Goal: Task Accomplishment & Management: Manage account settings

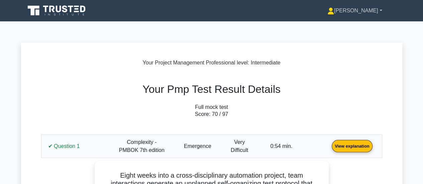
click at [374, 13] on link "[PERSON_NAME]" at bounding box center [354, 10] width 87 height 13
click at [356, 28] on link "Profile" at bounding box center [337, 26] width 53 height 11
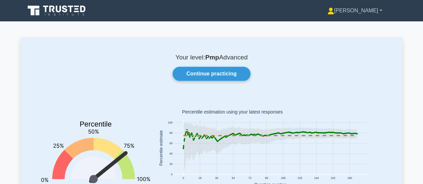
click at [373, 9] on link "[PERSON_NAME]" at bounding box center [354, 10] width 87 height 13
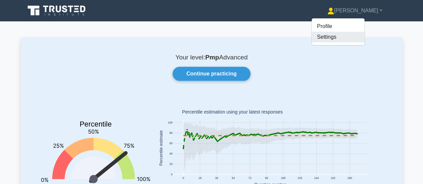
click at [363, 37] on link "Settings" at bounding box center [337, 37] width 53 height 11
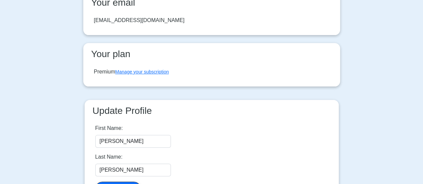
scroll to position [67, 0]
click at [157, 70] on link "Manage your subscription" at bounding box center [141, 71] width 53 height 5
